Goal: Task Accomplishment & Management: Use online tool/utility

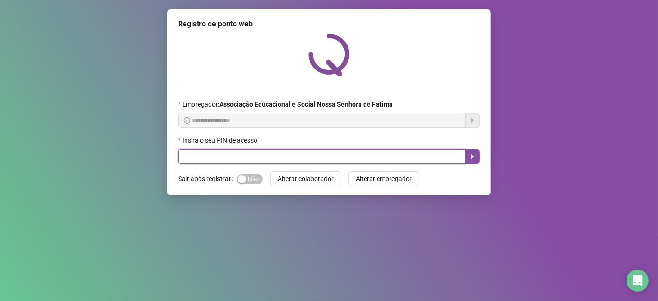
drag, startPoint x: 262, startPoint y: 162, endPoint x: 264, endPoint y: 148, distance: 14.5
click at [264, 160] on input "text" at bounding box center [321, 156] width 287 height 15
type input "****"
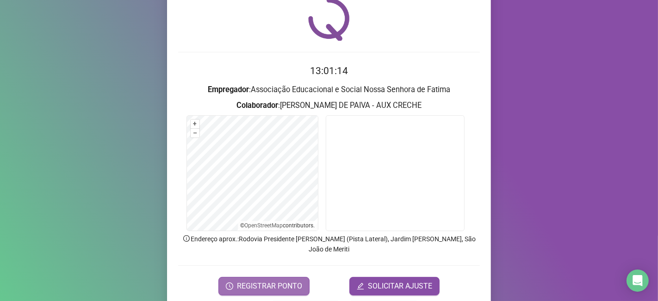
scroll to position [51, 0]
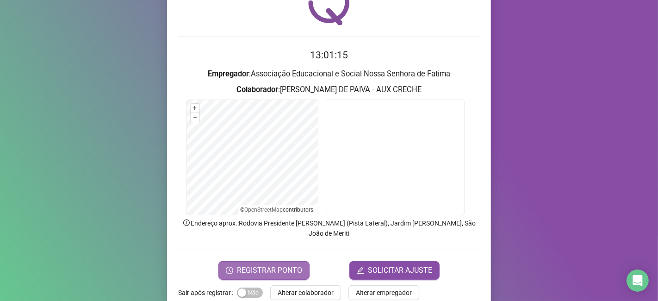
click at [292, 265] on span "REGISTRAR PONTO" at bounding box center [269, 270] width 65 height 11
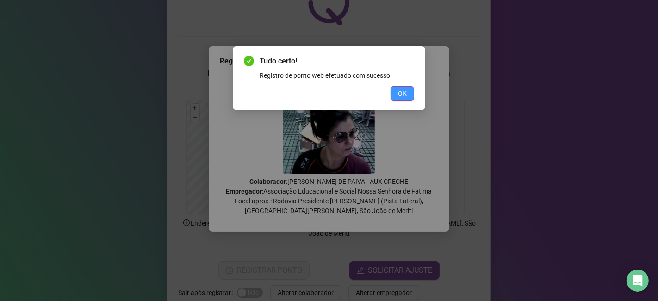
click at [406, 96] on span "OK" at bounding box center [402, 93] width 9 height 10
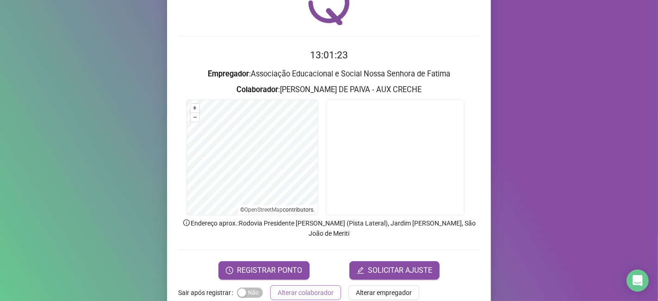
click at [305, 287] on span "Alterar colaborador" at bounding box center [306, 292] width 56 height 10
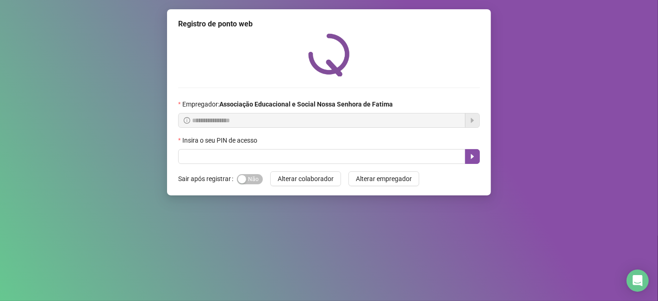
scroll to position [0, 0]
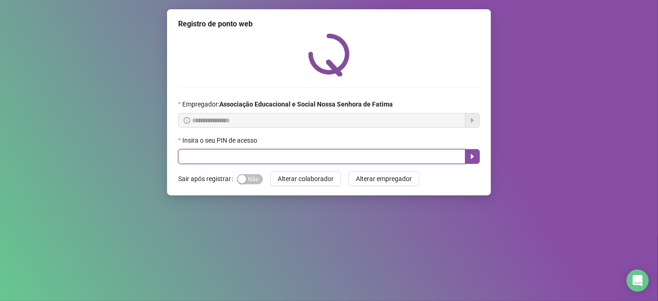
click at [229, 157] on input "text" at bounding box center [321, 156] width 287 height 15
type input "****"
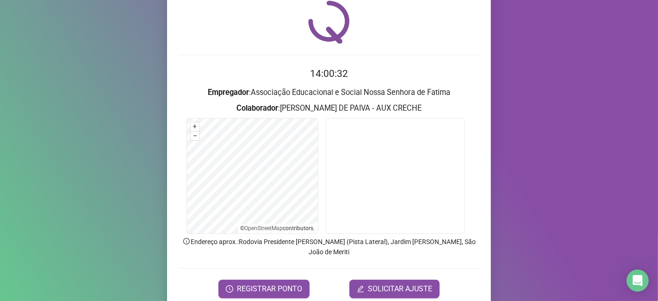
scroll to position [60, 0]
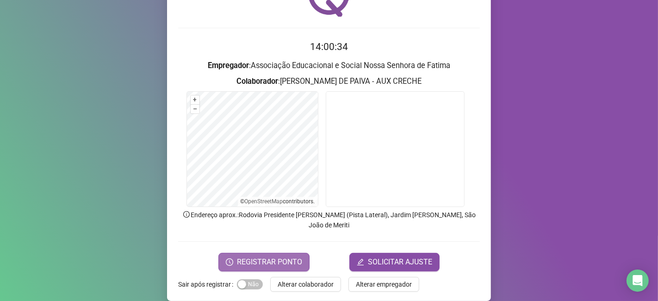
click at [277, 256] on span "REGISTRAR PONTO" at bounding box center [269, 261] width 65 height 11
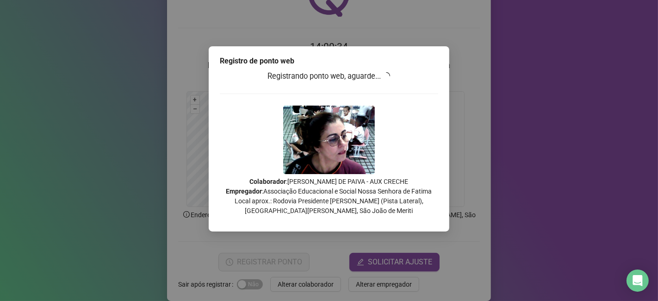
click at [277, 246] on div "Registro de ponto web Registrando ponto web, aguarde... Colaborador : [PERSON_N…" at bounding box center [329, 150] width 658 height 301
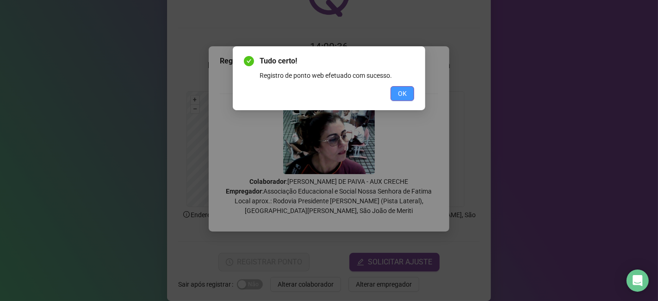
click at [404, 99] on button "OK" at bounding box center [402, 93] width 24 height 15
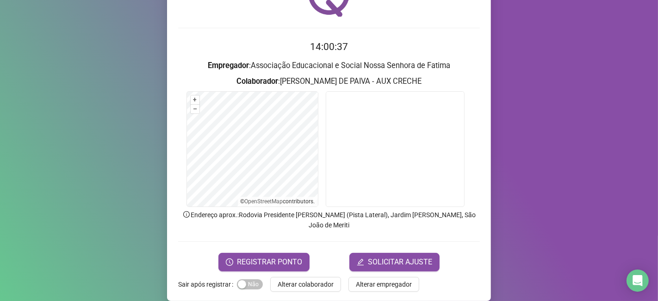
click at [318, 279] on span "Alterar colaborador" at bounding box center [306, 284] width 56 height 10
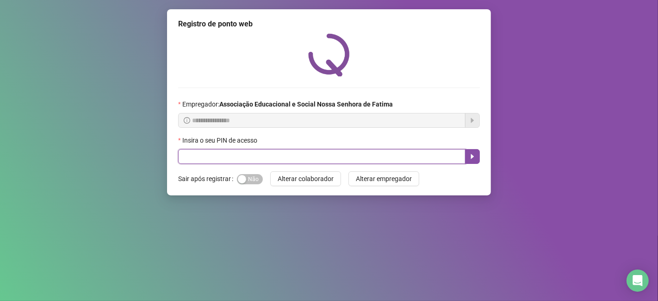
click at [255, 160] on input "text" at bounding box center [321, 156] width 287 height 15
type input "****"
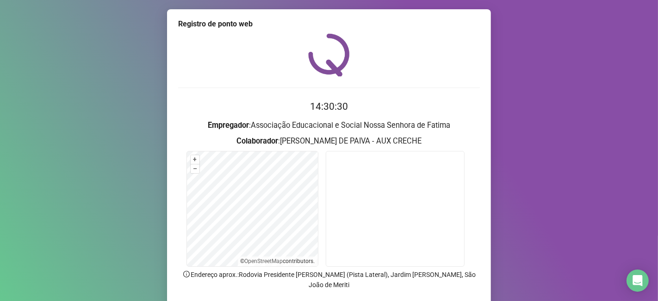
scroll to position [51, 0]
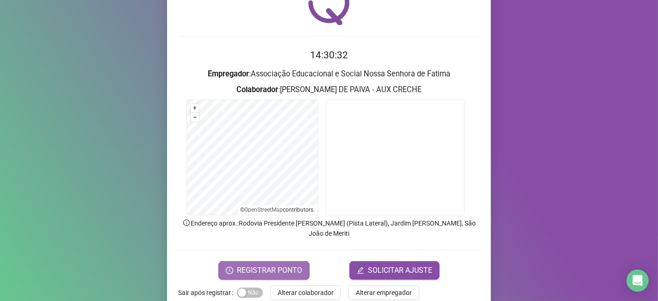
click at [269, 265] on span "REGISTRAR PONTO" at bounding box center [269, 270] width 65 height 11
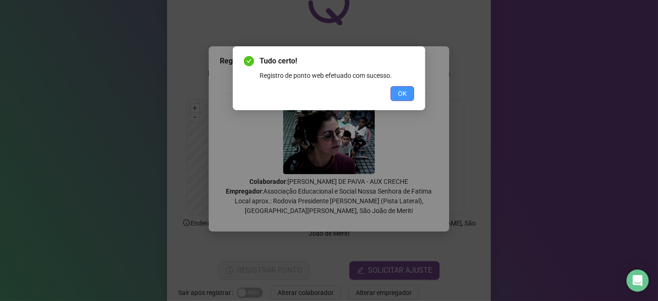
click at [401, 94] on span "OK" at bounding box center [402, 93] width 9 height 10
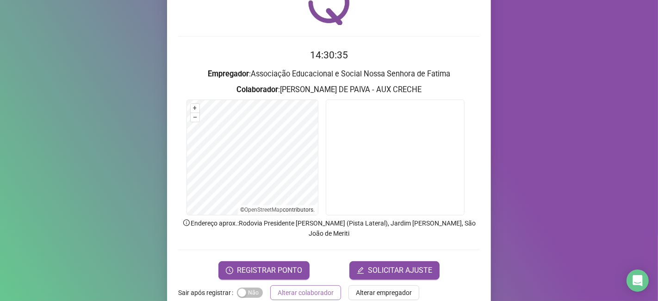
click at [301, 287] on span "Alterar colaborador" at bounding box center [306, 292] width 56 height 10
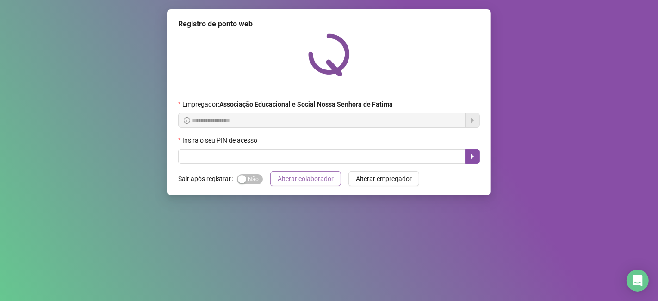
scroll to position [0, 0]
